Goal: Information Seeking & Learning: Learn about a topic

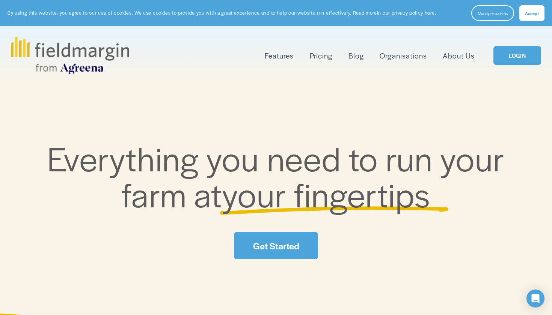
click at [323, 54] on link "Pricing" at bounding box center [321, 56] width 23 height 12
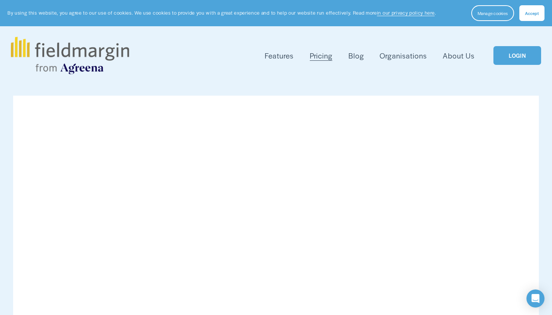
click at [0, 0] on span "Livestock" at bounding box center [0, 0] width 0 height 0
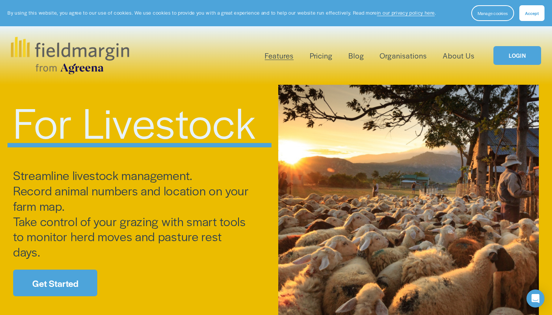
click at [329, 58] on link "Pricing" at bounding box center [321, 56] width 23 height 12
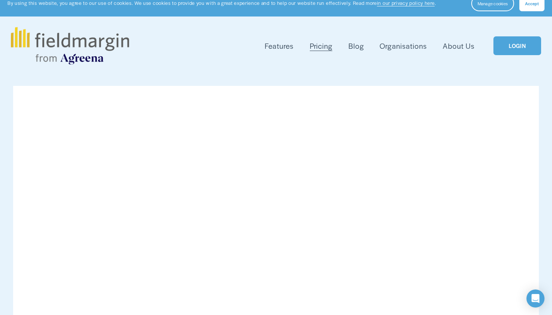
scroll to position [14, 0]
